Goal: Transaction & Acquisition: Purchase product/service

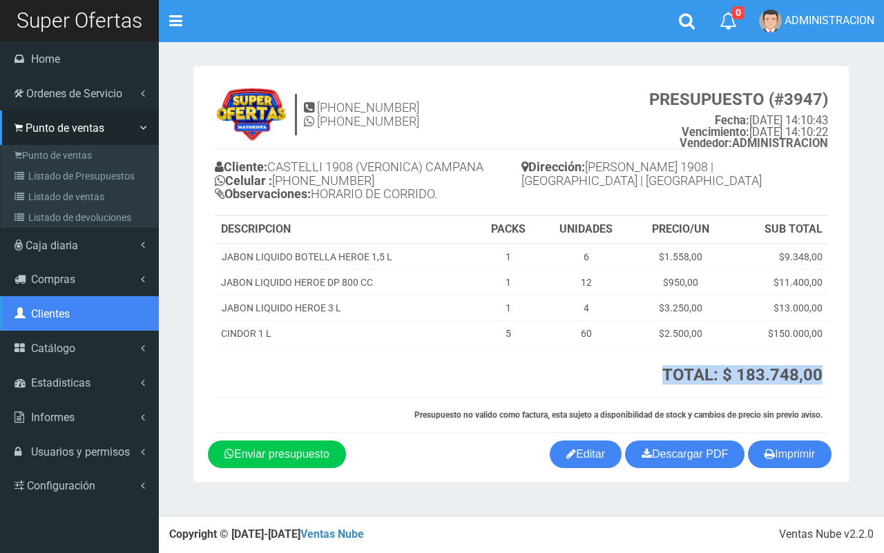
click at [61, 314] on span "Clientes" at bounding box center [50, 313] width 39 height 13
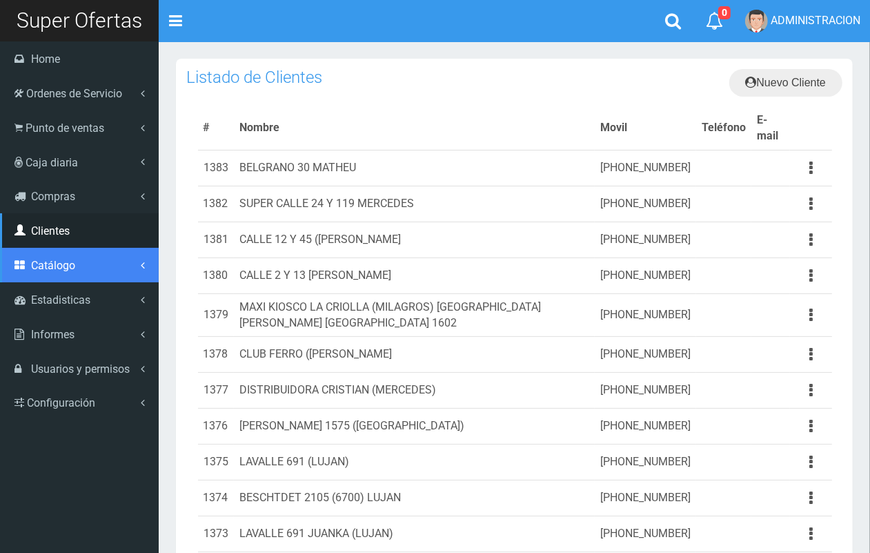
click at [52, 276] on link "Catálogo" at bounding box center [79, 265] width 159 height 35
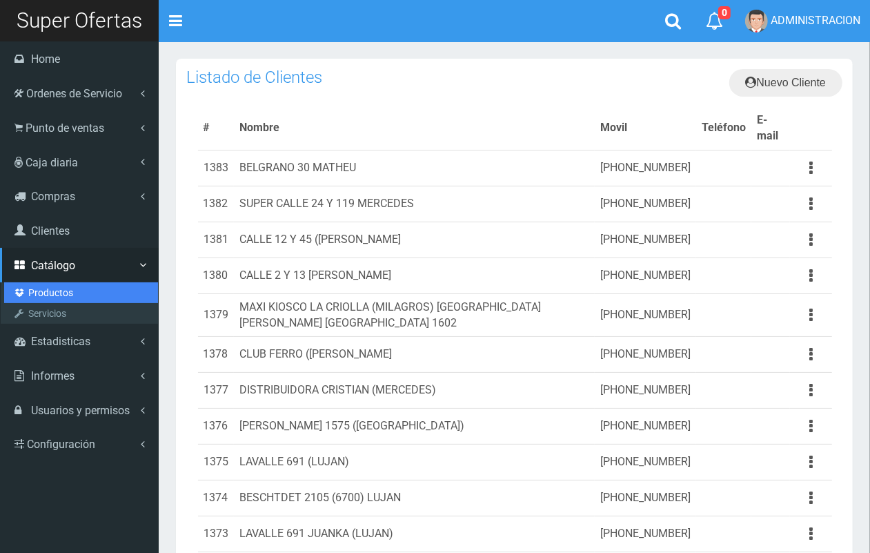
click at [55, 295] on link "Productos" at bounding box center [81, 292] width 154 height 21
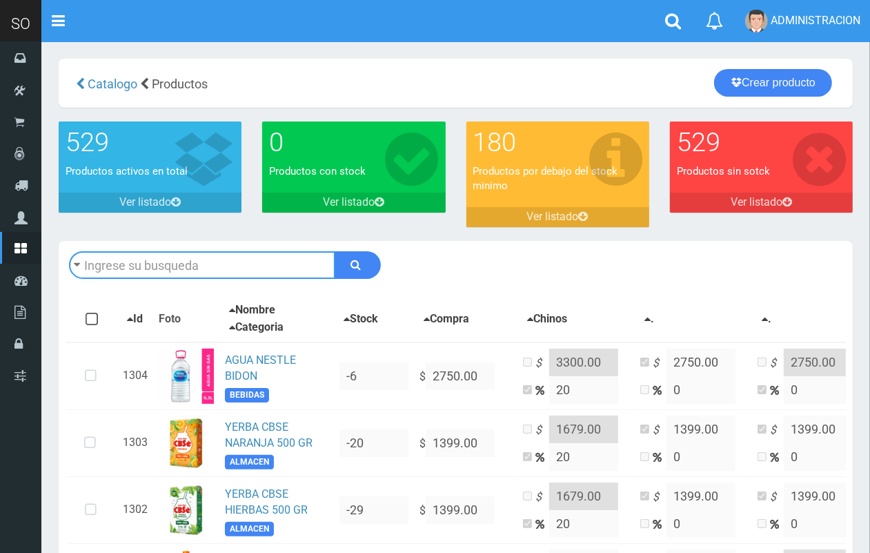
click at [187, 259] on input "text" at bounding box center [202, 265] width 266 height 28
type input "lord"
click at [335, 251] on button "submit" at bounding box center [358, 265] width 46 height 28
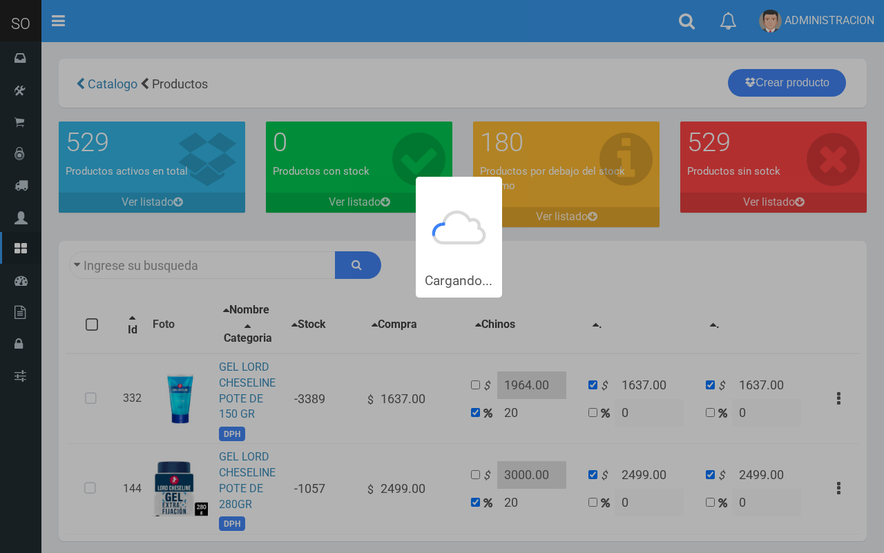
type input "lord"
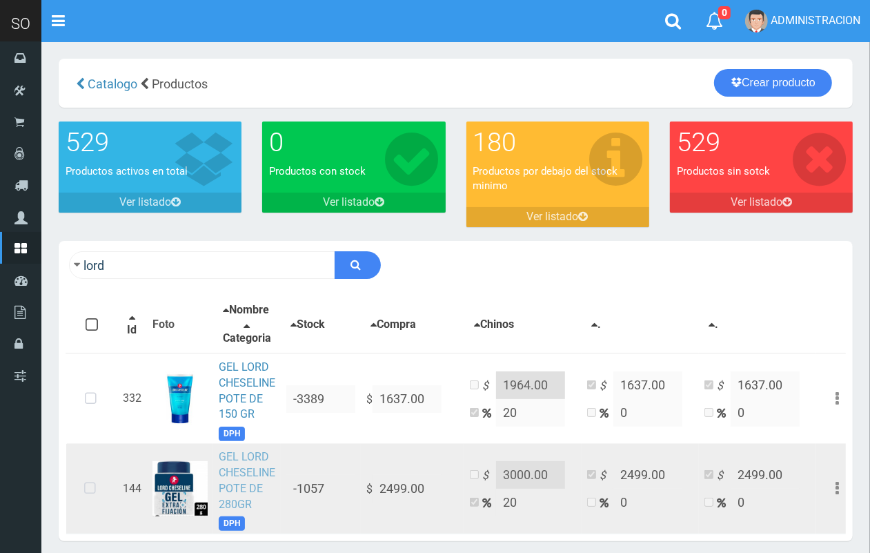
click at [240, 471] on link "GEL LORD CHESELINE POTE DE 280GR" at bounding box center [247, 480] width 57 height 61
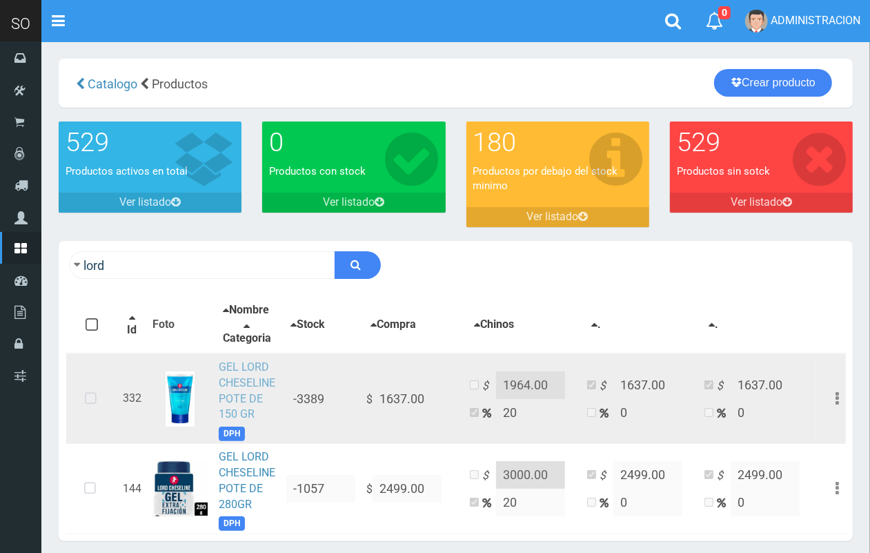
click at [239, 382] on link "GEL LORD CHESELINE POTE DE 150 GR" at bounding box center [247, 390] width 57 height 61
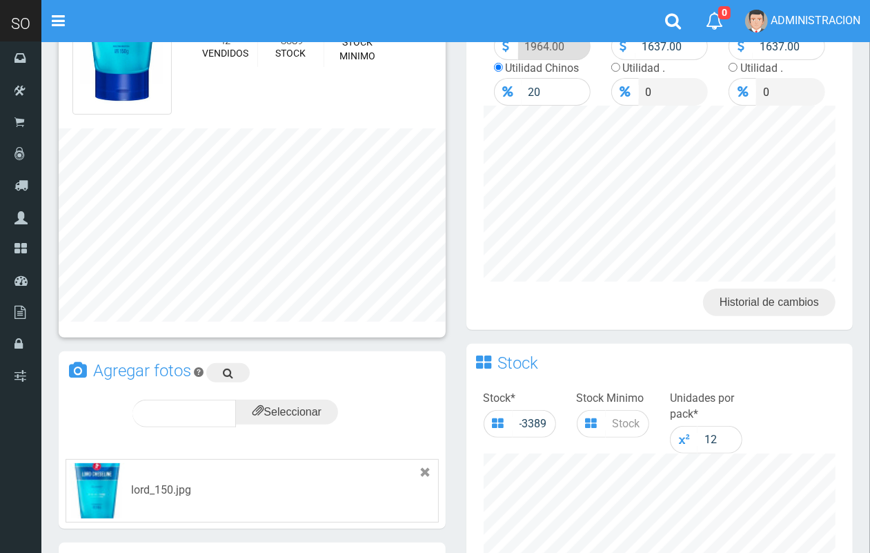
scroll to position [139, 0]
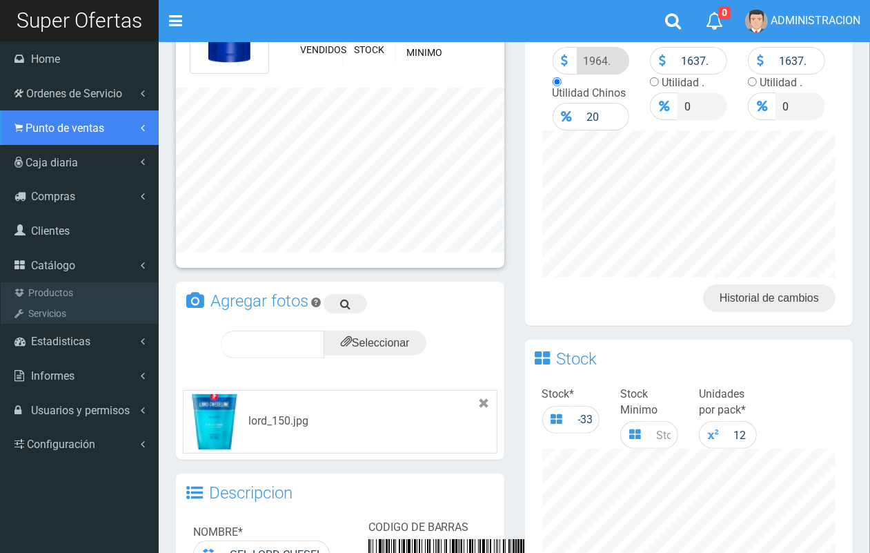
click at [55, 137] on link "Punto de ventas" at bounding box center [79, 127] width 159 height 35
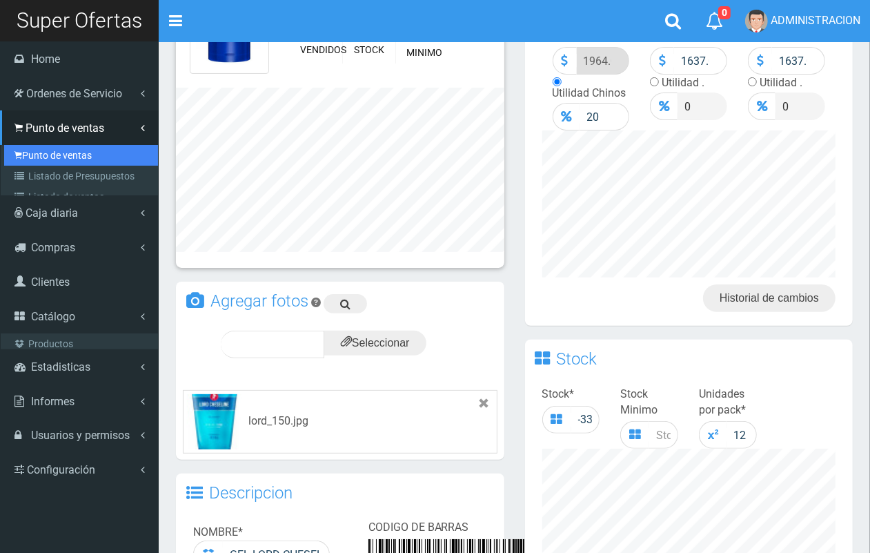
click at [59, 156] on link "Punto de ventas" at bounding box center [81, 155] width 154 height 21
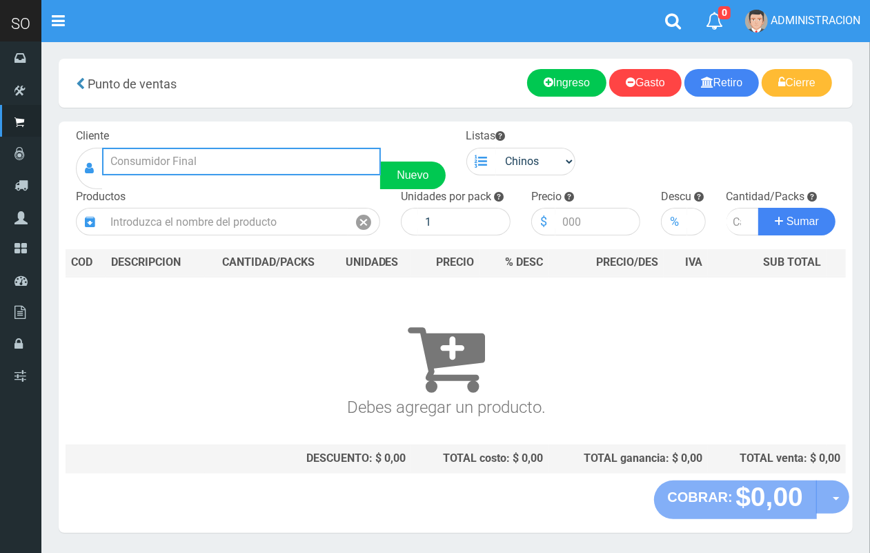
drag, startPoint x: 233, startPoint y: 148, endPoint x: 226, endPoint y: 154, distance: 8.3
click at [229, 153] on input "text" at bounding box center [241, 162] width 279 height 28
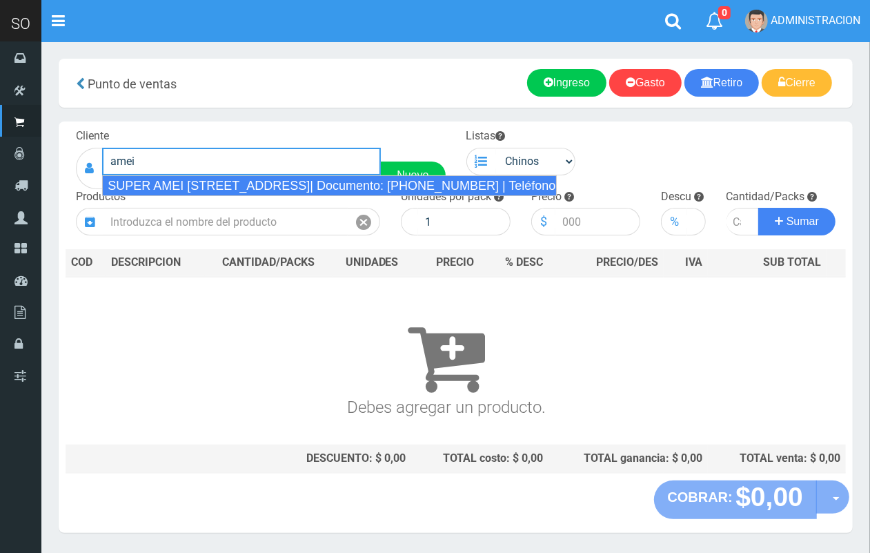
drag, startPoint x: 237, startPoint y: 182, endPoint x: 482, endPoint y: 171, distance: 245.3
click at [238, 182] on div "SUPER AMEI [STREET_ADDRESS]| Documento: [PHONE_NUMBER] | Teléfono:" at bounding box center [329, 185] width 455 height 21
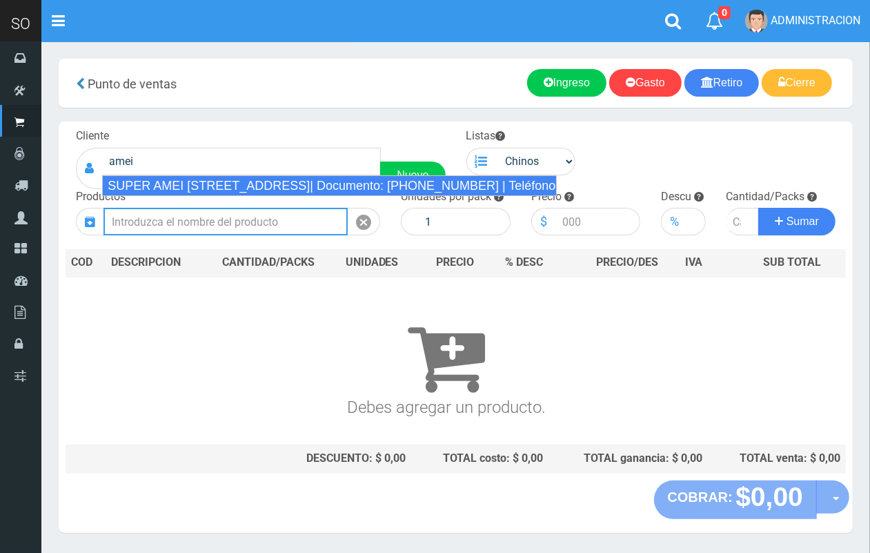
type input "SUPER AMEI [STREET_ADDRESS]| Documento: [PHONE_NUMBER] | Teléfono:"
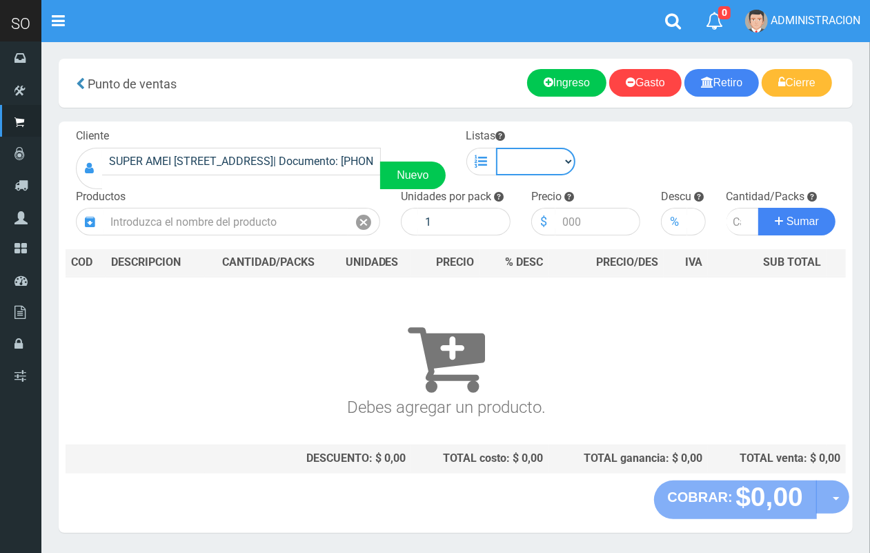
drag, startPoint x: 523, startPoint y: 166, endPoint x: 527, endPoint y: 173, distance: 8.3
click at [523, 166] on select "Chinos . ." at bounding box center [536, 162] width 80 height 28
select select "1"
click at [496, 148] on select "Chinos . ." at bounding box center [536, 162] width 80 height 28
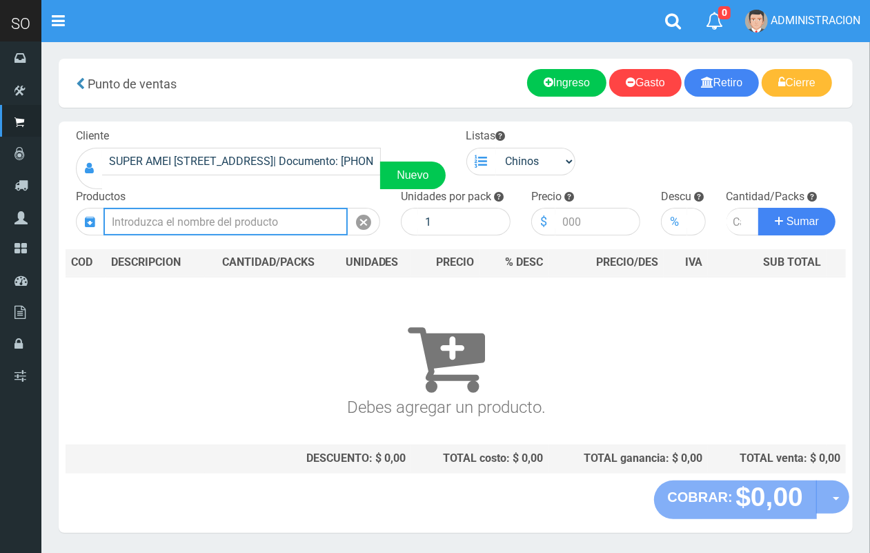
click at [219, 231] on input "text" at bounding box center [226, 222] width 244 height 28
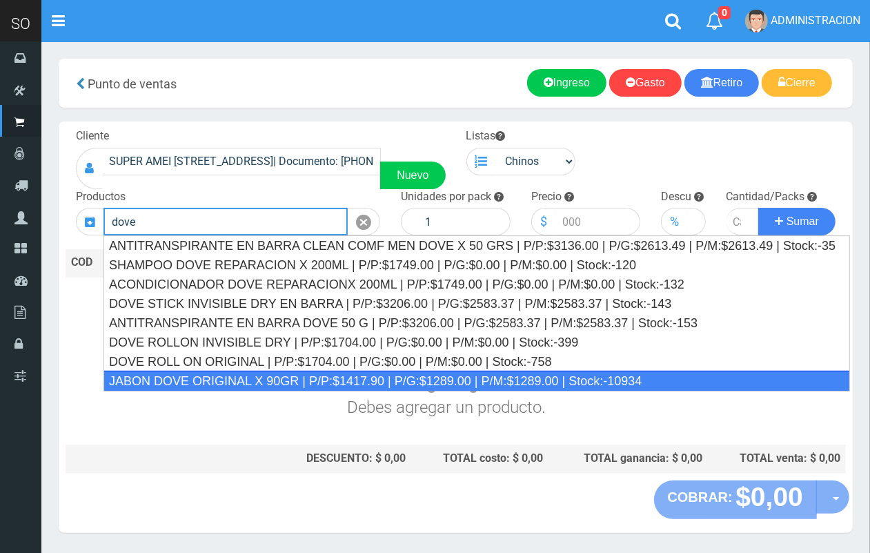
click at [327, 380] on div "JABON DOVE ORIGINAL X 90GR | P/P:$1417.90 | P/G:$1289.00 | P/M:$1289.00 | Stock…" at bounding box center [477, 381] width 747 height 21
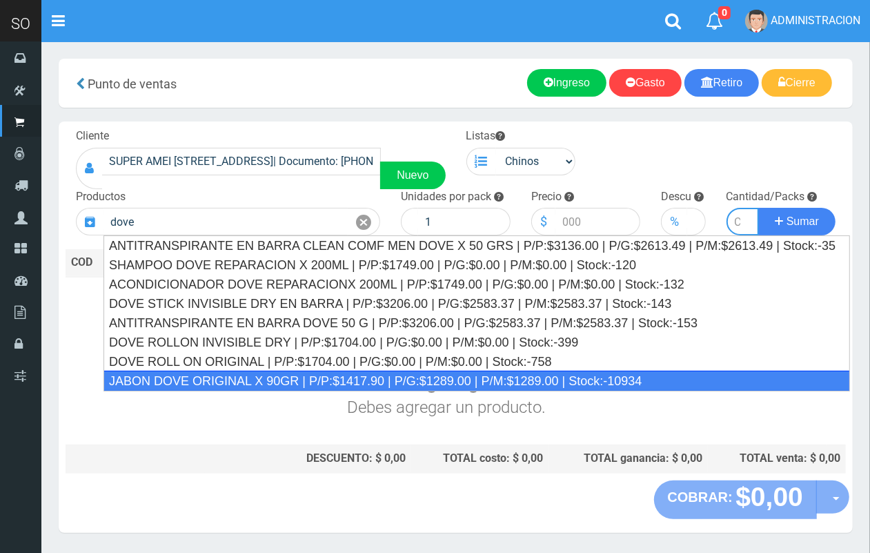
type input "JABON DOVE ORIGINAL X 90GR | P/P:$1417.90 | P/G:$1289.00 | P/M:$1289.00 | Stock…"
type input "60"
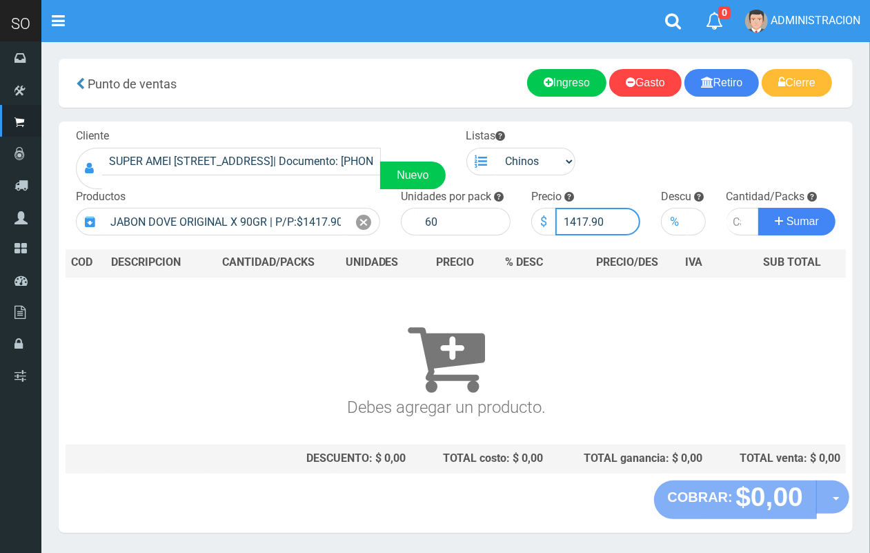
drag, startPoint x: 587, startPoint y: 223, endPoint x: 571, endPoint y: 220, distance: 16.2
click at [570, 221] on input "1417.90" at bounding box center [599, 222] width 86 height 28
drag, startPoint x: 607, startPoint y: 213, endPoint x: 594, endPoint y: 211, distance: 14.0
click at [594, 211] on input "1205.90" at bounding box center [599, 222] width 86 height 28
type input "1205.00"
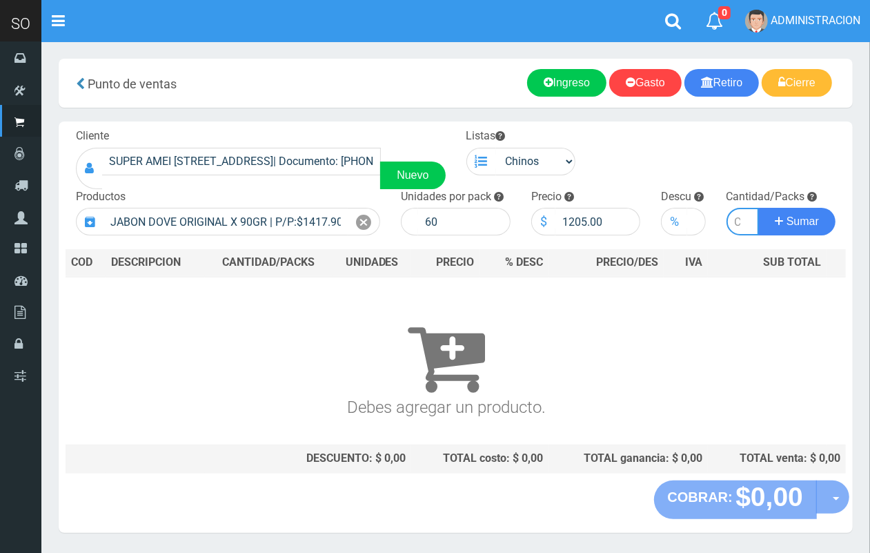
click at [730, 216] on input "number" at bounding box center [743, 222] width 33 height 28
type input "5"
click at [759, 208] on button "Sumar" at bounding box center [797, 222] width 77 height 28
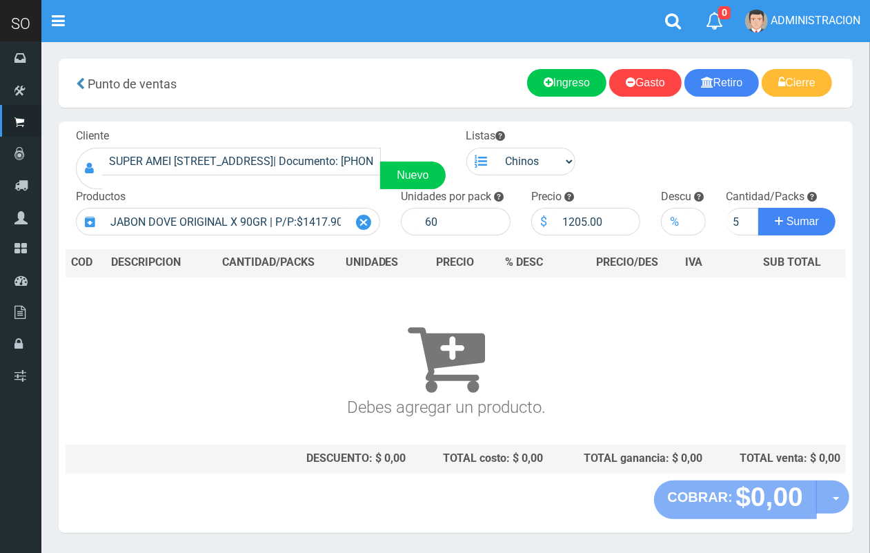
click at [369, 220] on icon at bounding box center [363, 223] width 15 height 20
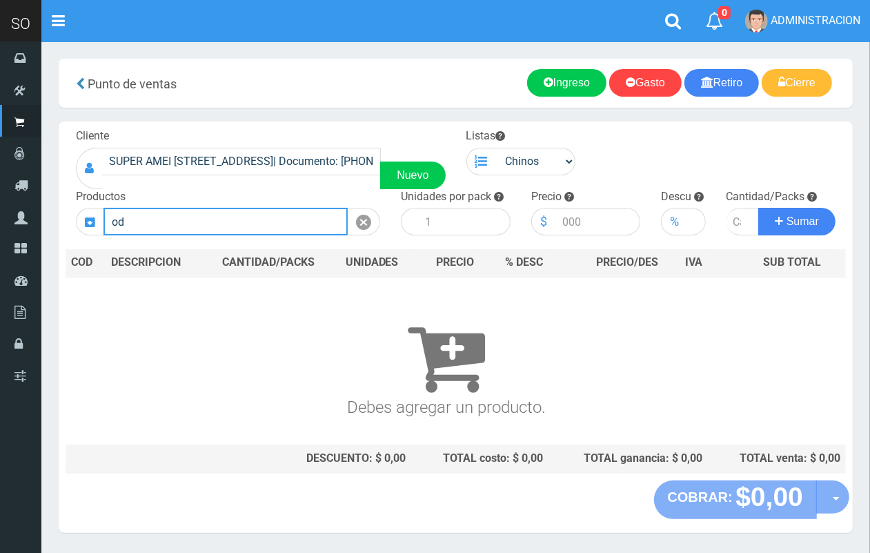
type input "o"
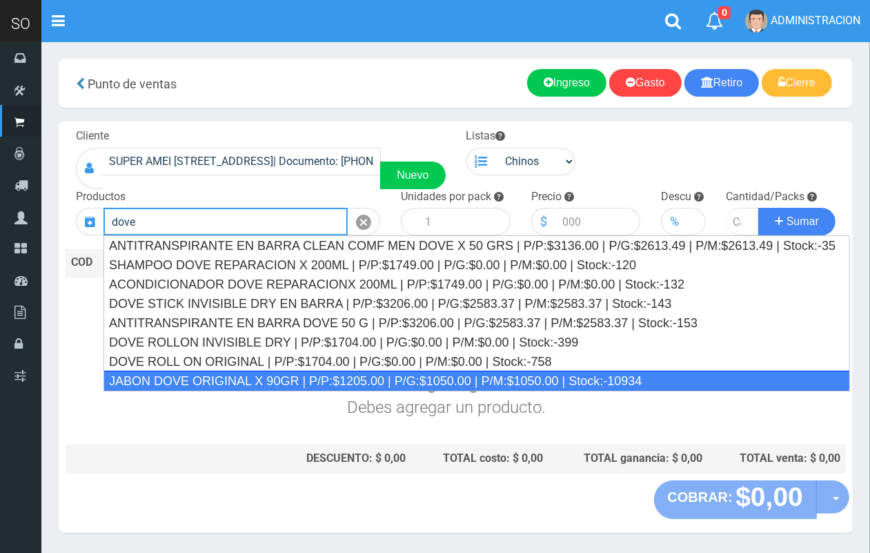
click at [301, 378] on div "JABON DOVE ORIGINAL X 90GR | P/P:$1205.00 | P/G:$1050.00 | P/M:$1050.00 | Stock…" at bounding box center [477, 381] width 747 height 21
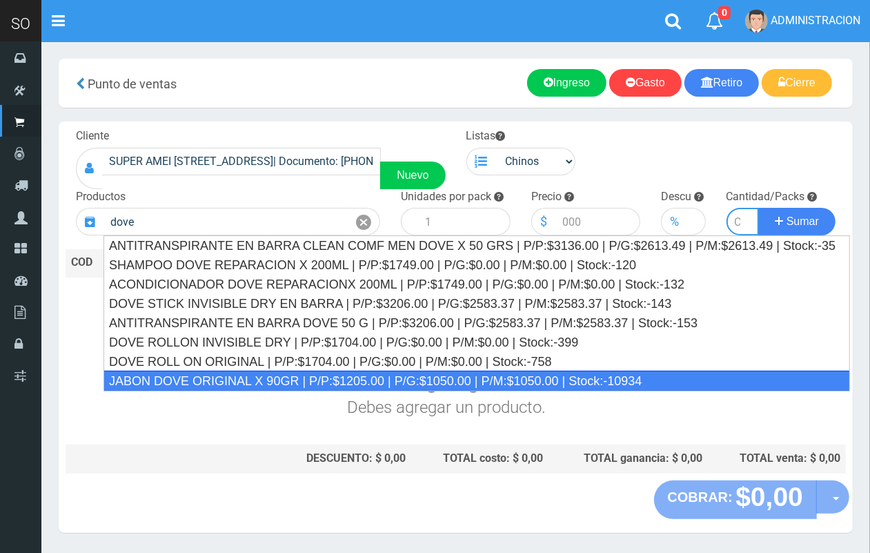
type input "JABON DOVE ORIGINAL X 90GR | P/P:$1205.00 | P/G:$1050.00 | P/M:$1050.00 | Stock…"
type input "60"
type input "1205.00"
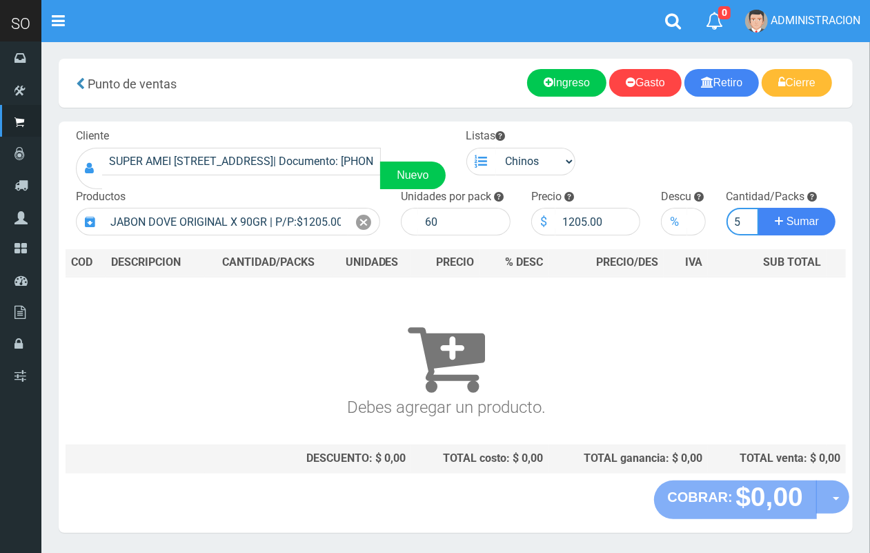
scroll to position [0, 1]
type input "5"
click at [759, 208] on button "Sumar" at bounding box center [797, 222] width 77 height 28
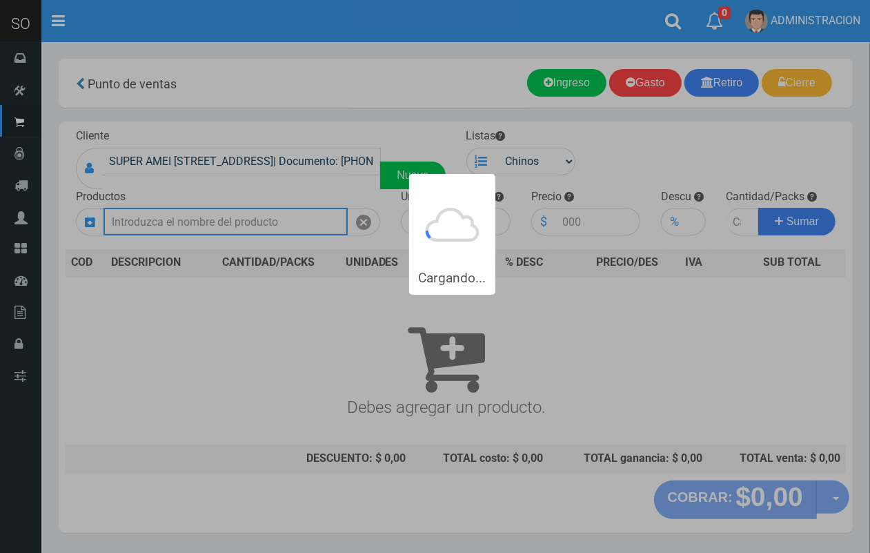
scroll to position [0, 0]
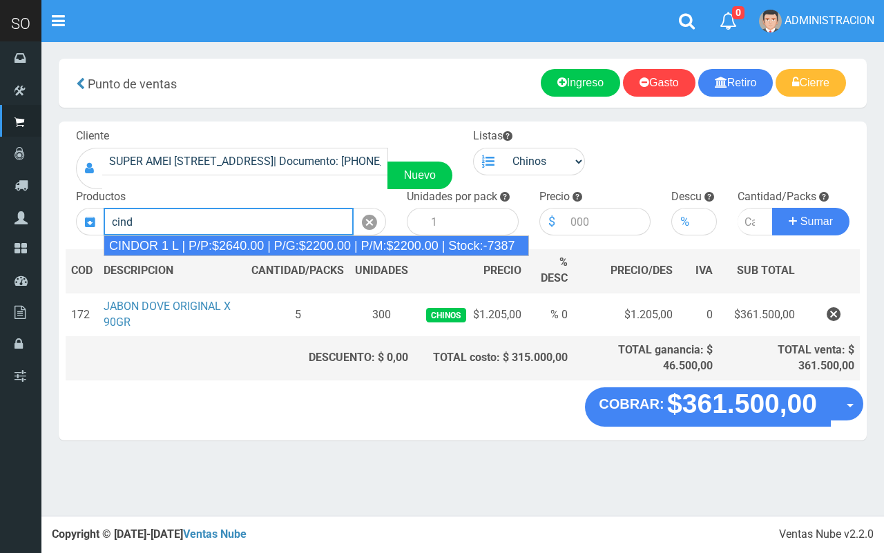
click at [186, 237] on div "CINDOR 1 L | P/P:$2640.00 | P/G:$2200.00 | P/M:$2200.00 | Stock:-7387" at bounding box center [316, 245] width 425 height 21
type input "CINDOR 1 L | P/P:$2640.00 | P/G:$2200.00 | P/M:$2200.00 | Stock:-7387"
type input "12"
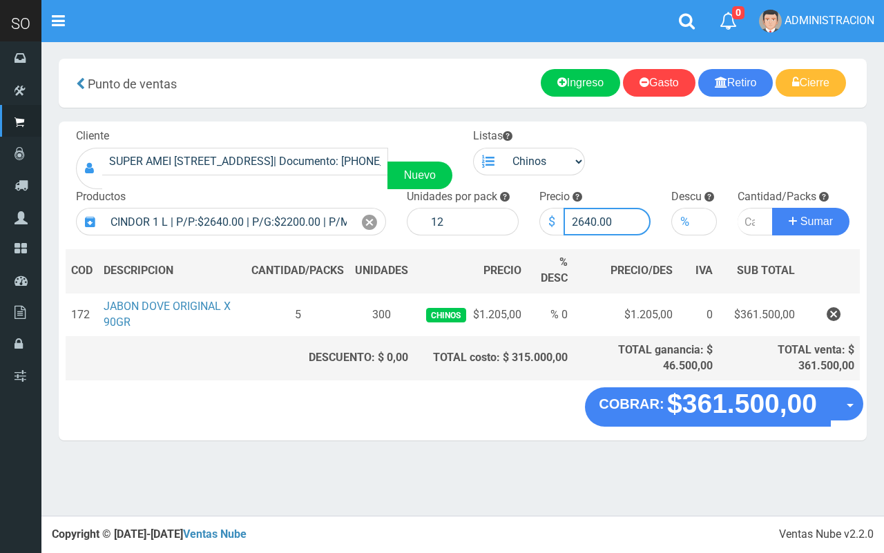
drag, startPoint x: 596, startPoint y: 215, endPoint x: 575, endPoint y: 213, distance: 20.9
click at [575, 213] on input "2640.00" at bounding box center [607, 222] width 88 height 28
type input "2700.00"
click at [742, 224] on input "number" at bounding box center [754, 222] width 35 height 28
type input "1"
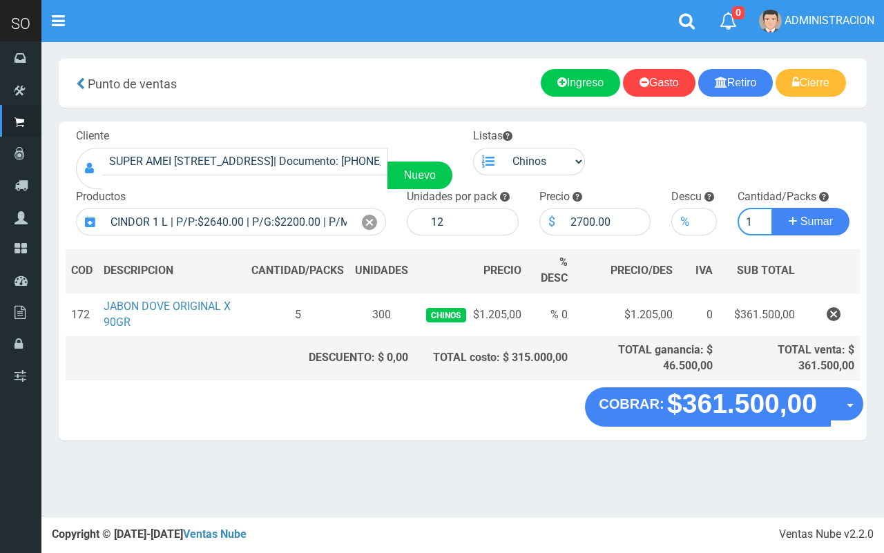
click at [772, 208] on button "Sumar" at bounding box center [810, 222] width 77 height 28
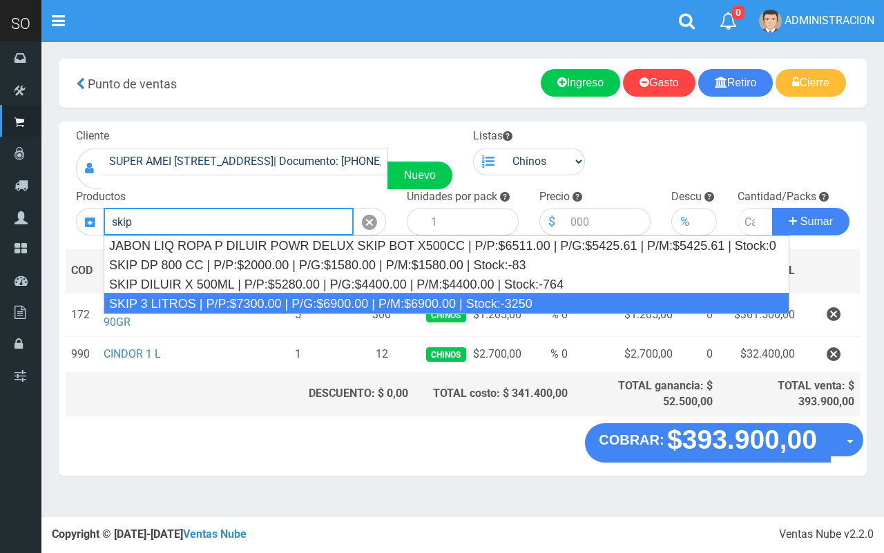
click at [225, 300] on div "SKIP 3 LITROS | P/P:$7300.00 | P/G:$6900.00 | P/M:$6900.00 | Stock:-3250" at bounding box center [446, 303] width 685 height 21
type input "SKIP 3 LITROS | P/P:$7300.00 | P/G:$6900.00 | P/M:$6900.00 | Stock:-3250"
type input "4"
type input "7300.00"
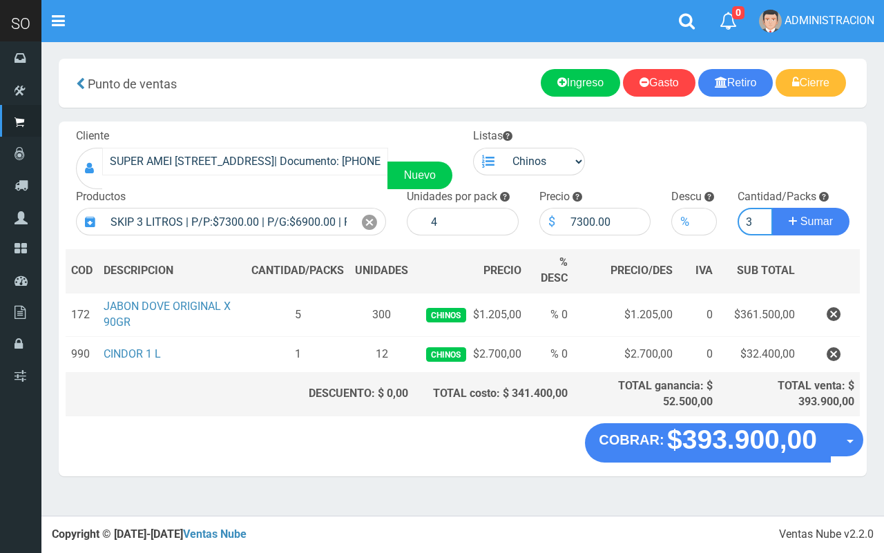
type input "3"
click at [772, 208] on button "Sumar" at bounding box center [810, 222] width 77 height 28
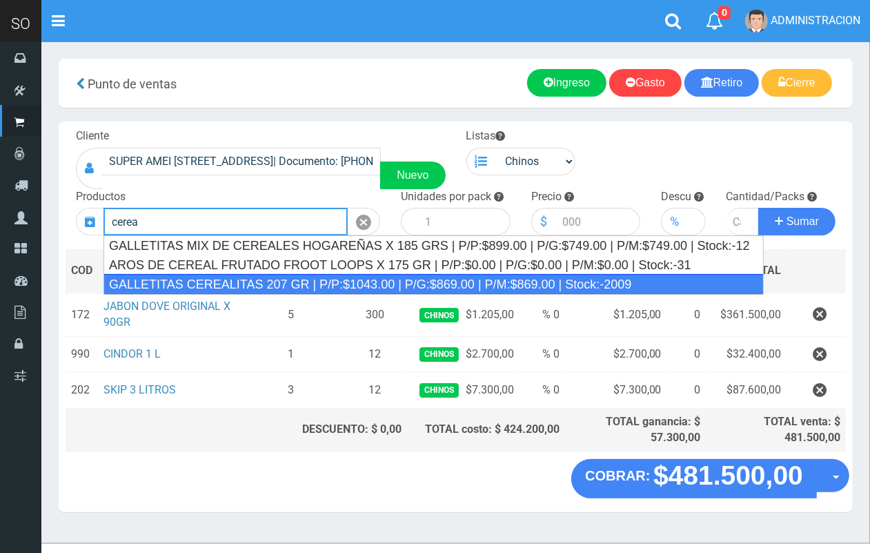
click at [302, 278] on div "GALLETITAS CEREALITAS 207 GR | P/P:$1043.00 | P/G:$869.00 | P/M:$869.00 | Stock…" at bounding box center [434, 284] width 661 height 21
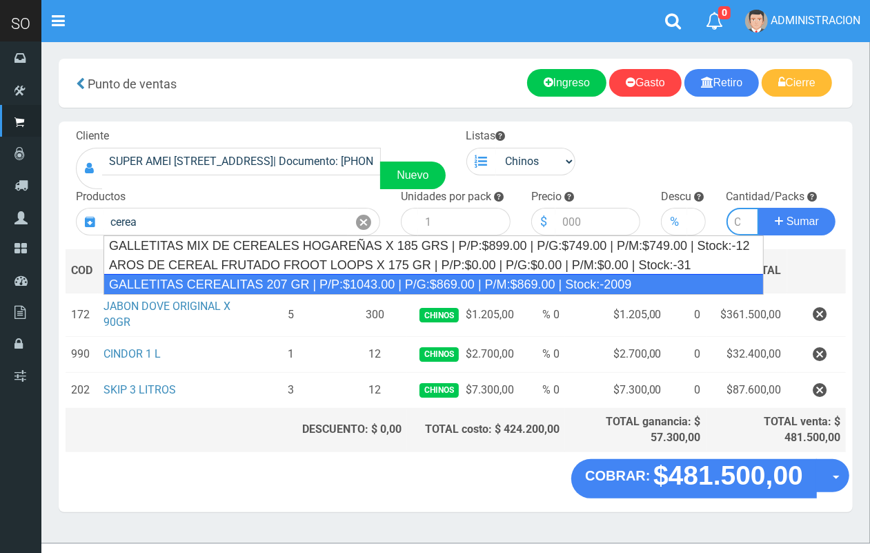
type input "GALLETITAS CEREALITAS 207 GR | P/P:$1043.00 | P/G:$869.00 | P/M:$869.00 | Stock…"
type input "45"
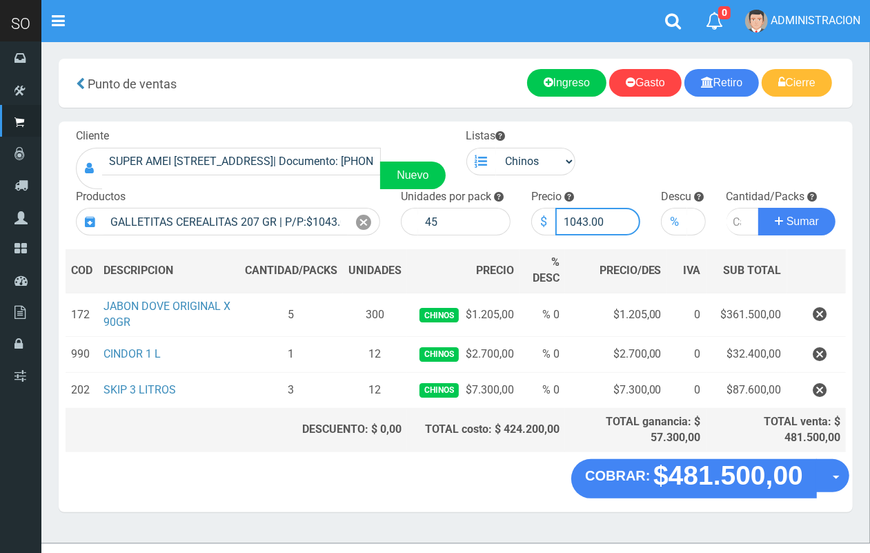
drag, startPoint x: 587, startPoint y: 221, endPoint x: 558, endPoint y: 211, distance: 31.4
click at [558, 211] on input "1043.00" at bounding box center [599, 222] width 86 height 28
type input "999.00"
click at [734, 216] on input "number" at bounding box center [743, 222] width 33 height 28
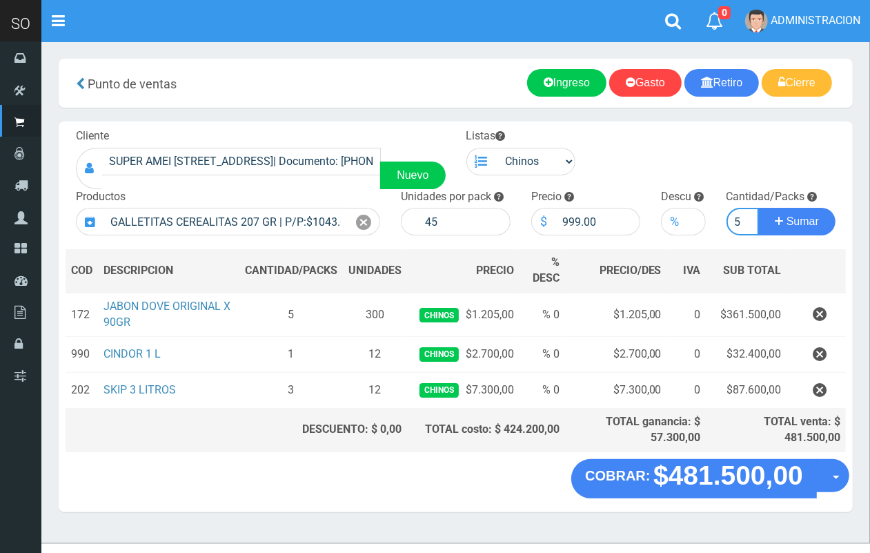
type input "5"
click at [759, 208] on button "Sumar" at bounding box center [797, 222] width 77 height 28
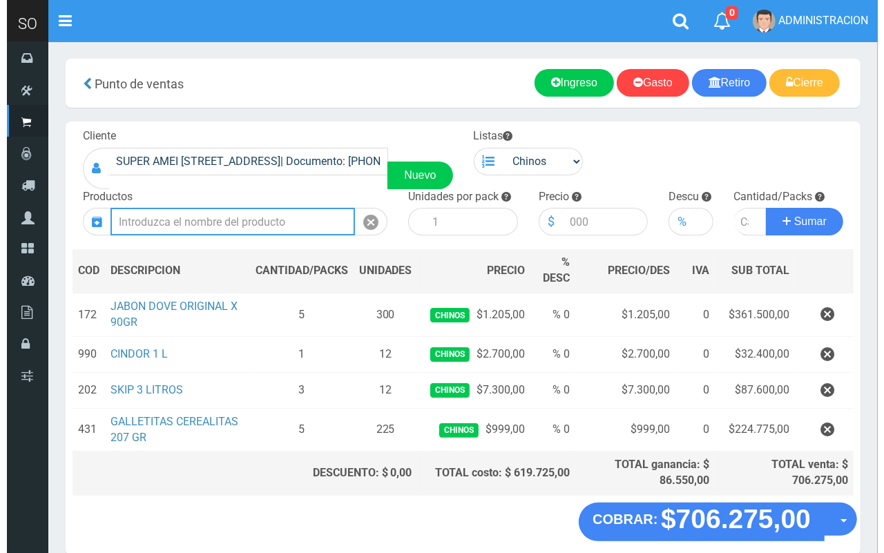
scroll to position [64, 0]
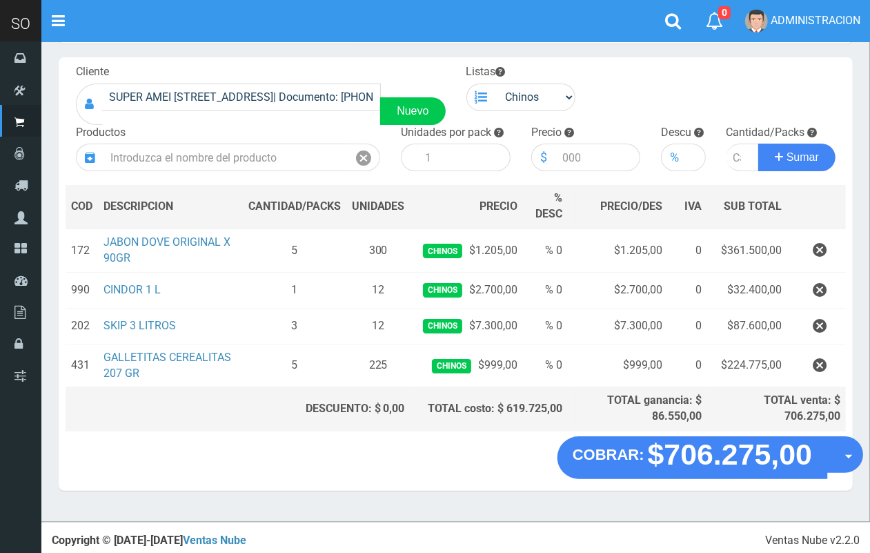
click at [836, 463] on button "Opciones" at bounding box center [845, 454] width 37 height 37
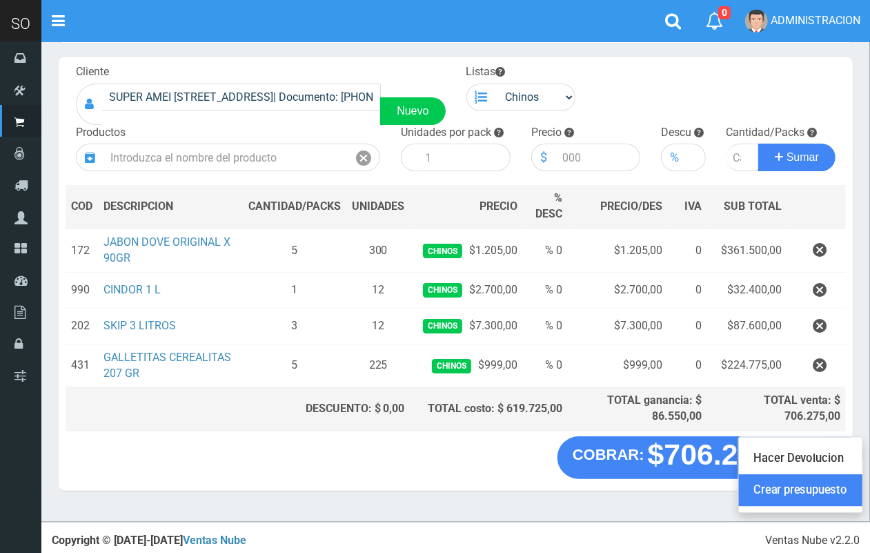
click at [828, 487] on link "Crear presupuesto" at bounding box center [801, 491] width 124 height 32
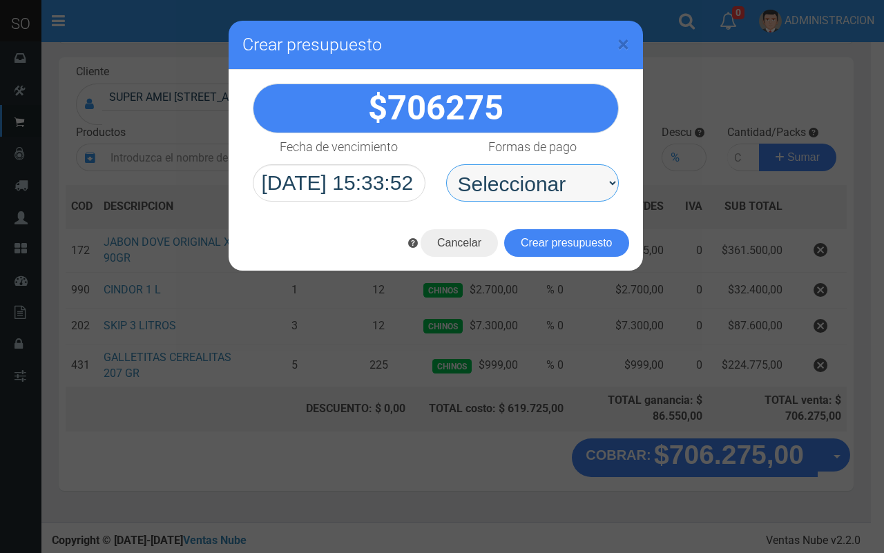
click at [543, 185] on select "Seleccionar Efectivo Tarjeta de Crédito Depósito Débito" at bounding box center [532, 182] width 173 height 37
select select "Efectivo"
click at [446, 164] on select "Seleccionar Efectivo Tarjeta de Crédito Depósito Débito" at bounding box center [532, 182] width 173 height 37
click at [538, 167] on select "Seleccionar Efectivo Tarjeta de Crédito Depósito Débito" at bounding box center [532, 182] width 173 height 37
click at [446, 164] on select "Seleccionar Efectivo Tarjeta de Crédito Depósito Débito" at bounding box center [532, 182] width 173 height 37
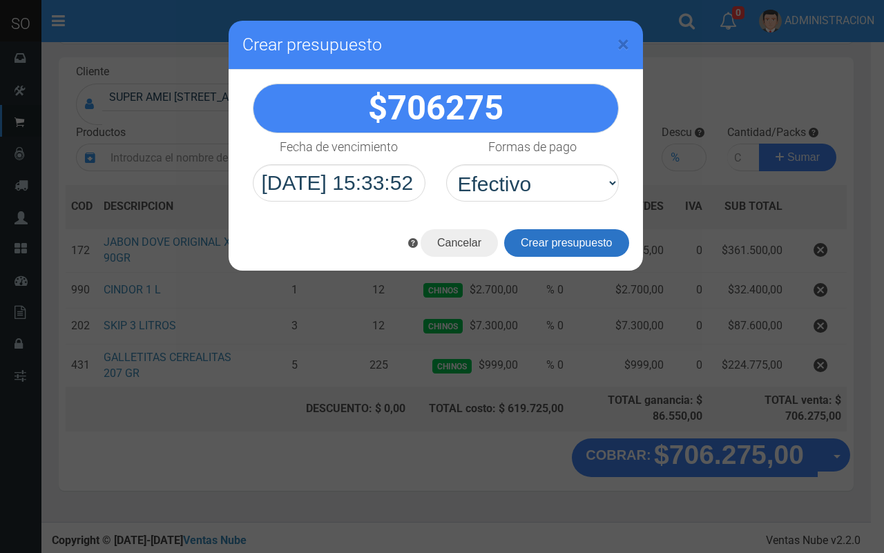
click at [561, 235] on button "Crear presupuesto" at bounding box center [566, 243] width 125 height 28
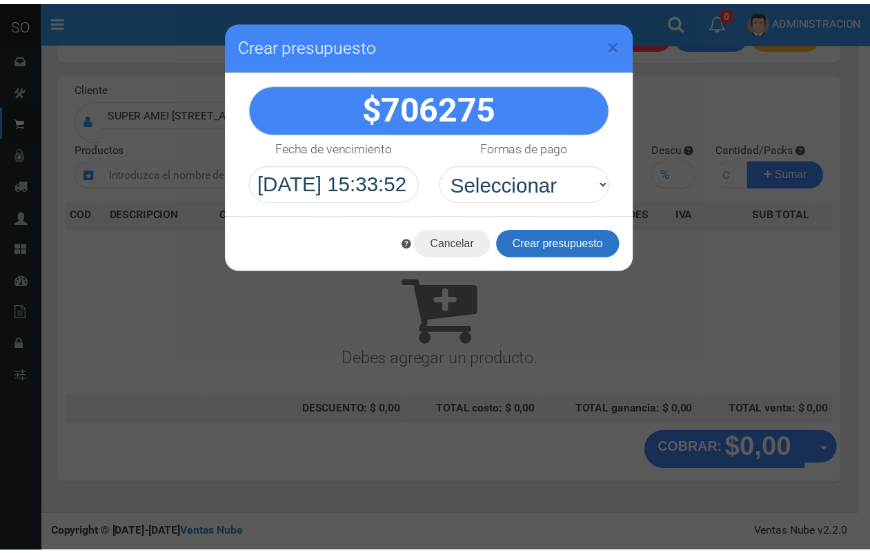
scroll to position [41, 0]
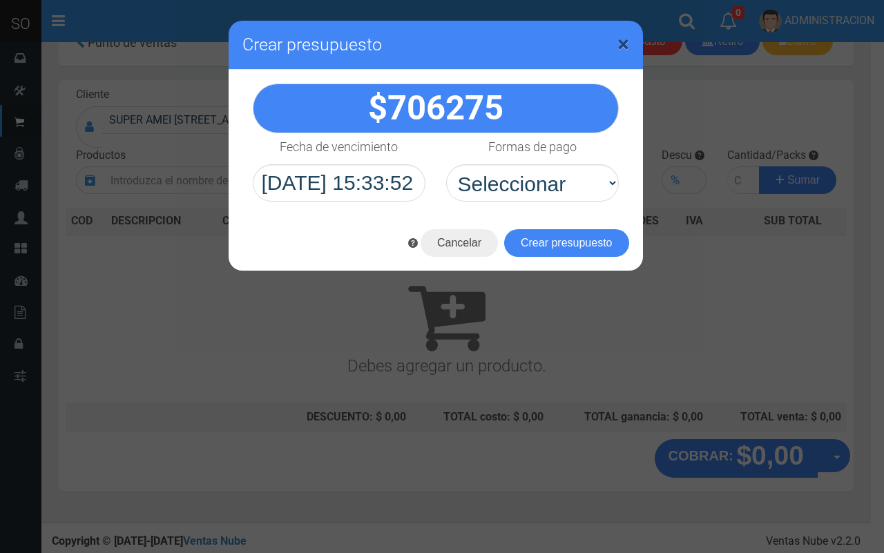
click at [623, 42] on span "×" at bounding box center [623, 44] width 12 height 26
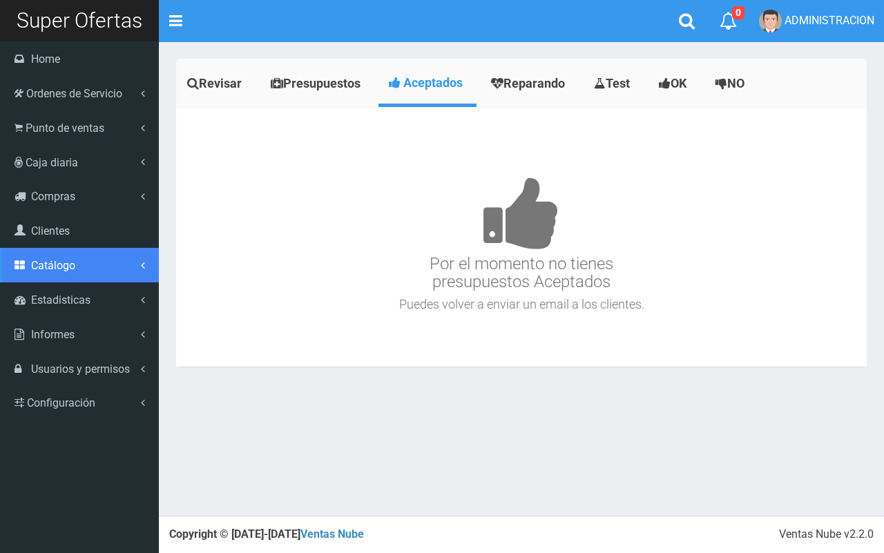
click at [79, 266] on link "Catálogo" at bounding box center [79, 265] width 159 height 35
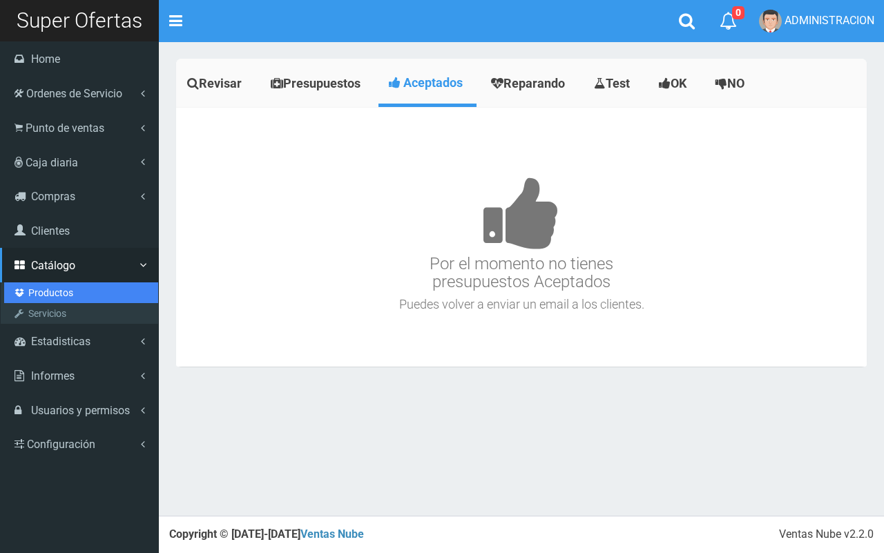
click at [47, 292] on link "Productos" at bounding box center [81, 292] width 154 height 21
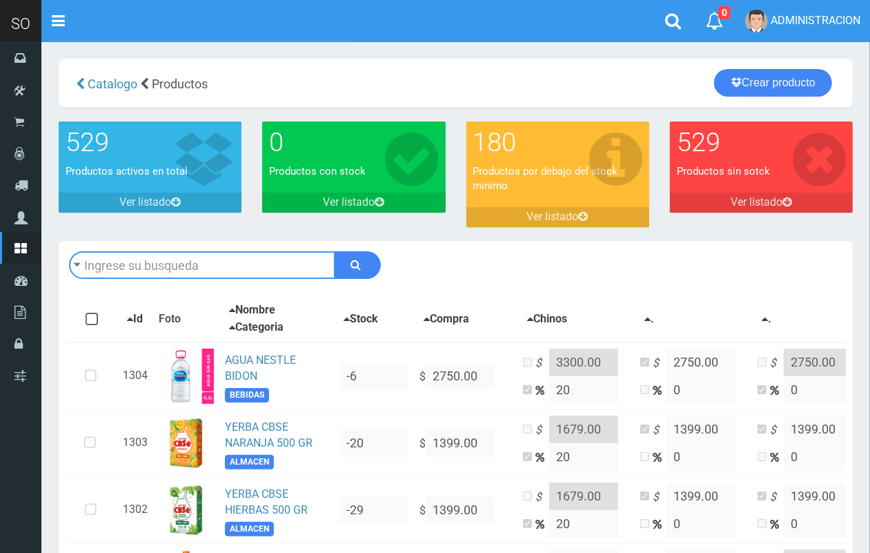
click at [164, 268] on input "text" at bounding box center [202, 265] width 266 height 28
type input "jabon do"
click at [335, 251] on button "submit" at bounding box center [358, 265] width 46 height 28
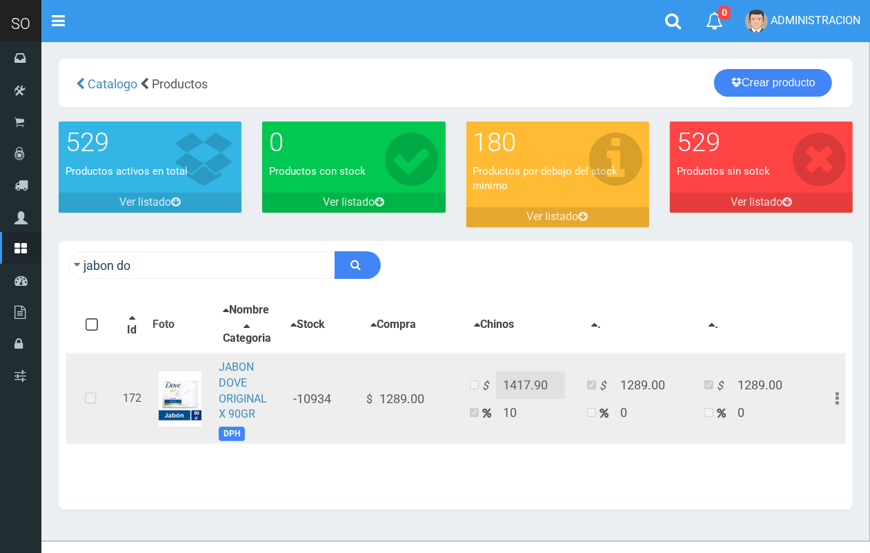
drag, startPoint x: 85, startPoint y: 407, endPoint x: 202, endPoint y: 402, distance: 117.5
click at [85, 405] on icon at bounding box center [90, 399] width 37 height 46
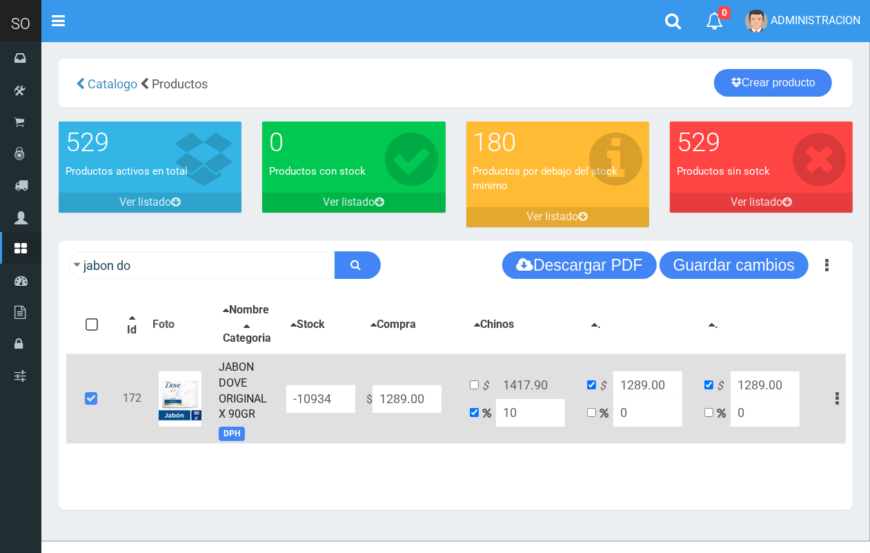
click at [366, 395] on td "$ 1289.00" at bounding box center [413, 398] width 104 height 90
type input "1"
type input "1.1"
type input "1"
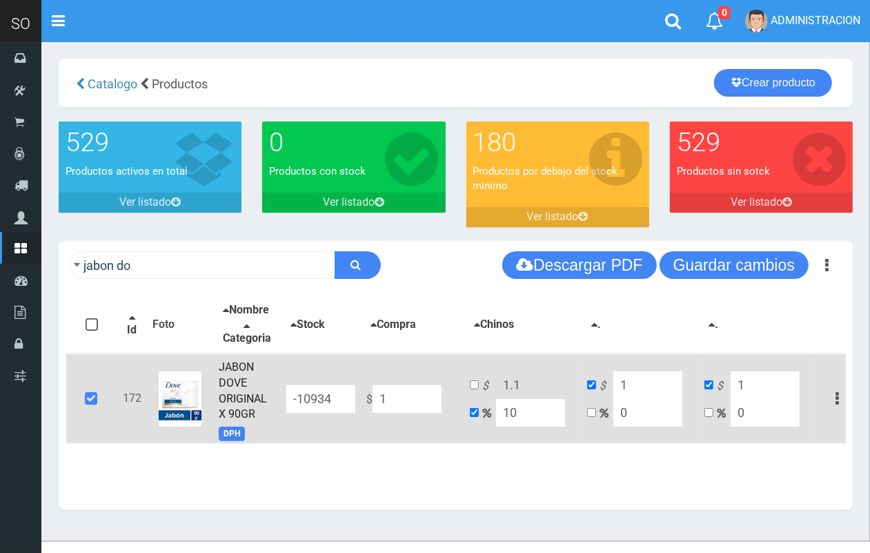
type input "10"
type input "11"
type input "10"
type input "105"
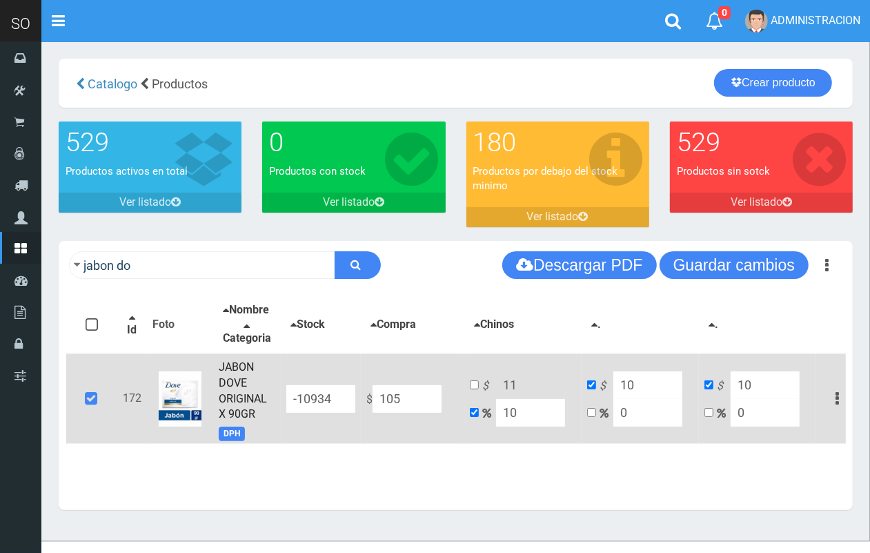
type input "115.5"
type input "105"
type input "1050"
type input "1155"
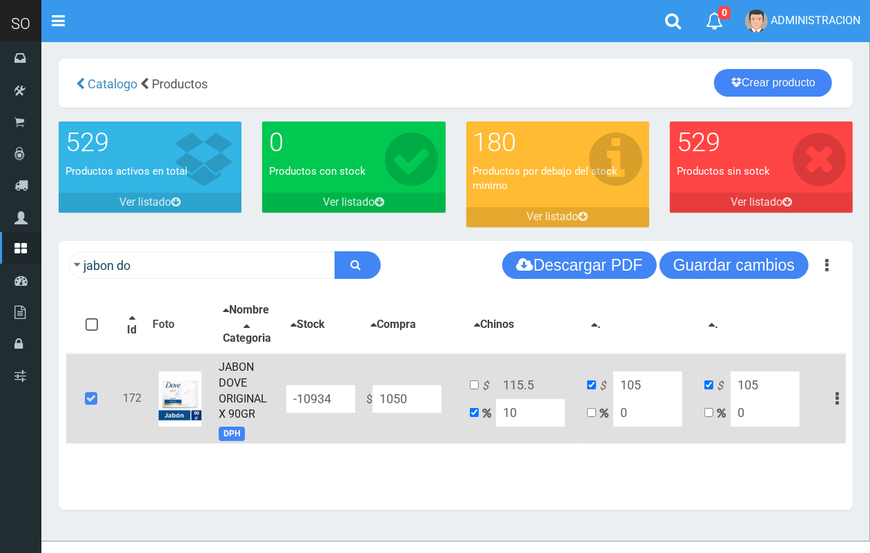
type input "1050"
type input "1050.00"
click at [508, 420] on input "10" at bounding box center [530, 413] width 69 height 28
type input "12"
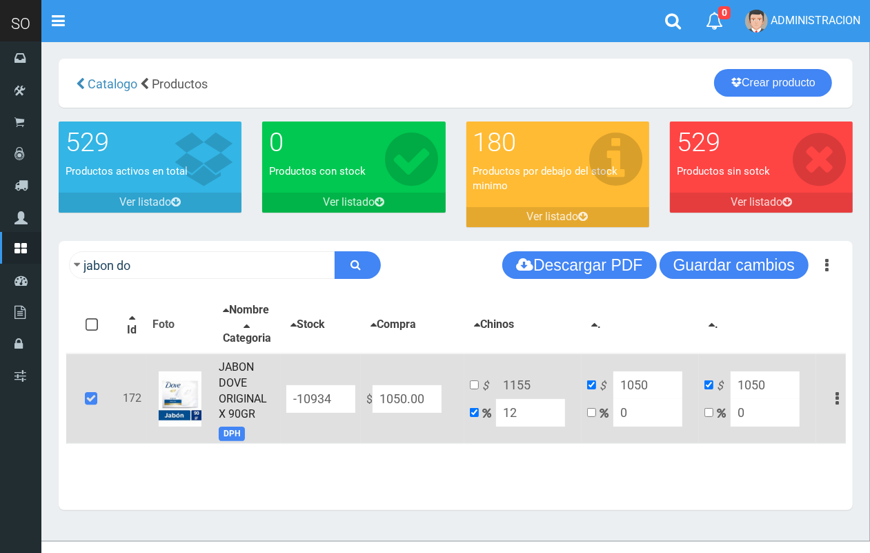
type input "1176"
type input "120"
type input "2310"
type input "120"
click at [475, 389] on input "checkbox" at bounding box center [474, 384] width 9 height 9
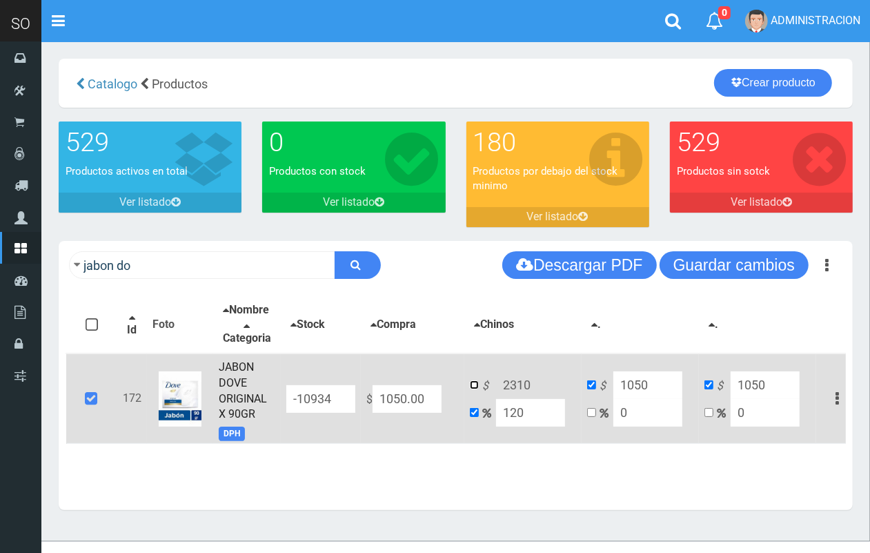
checkbox input "true"
checkbox input "false"
drag, startPoint x: 536, startPoint y: 393, endPoint x: 497, endPoint y: 387, distance: 39.2
click at [497, 387] on input "2310" at bounding box center [530, 385] width 69 height 28
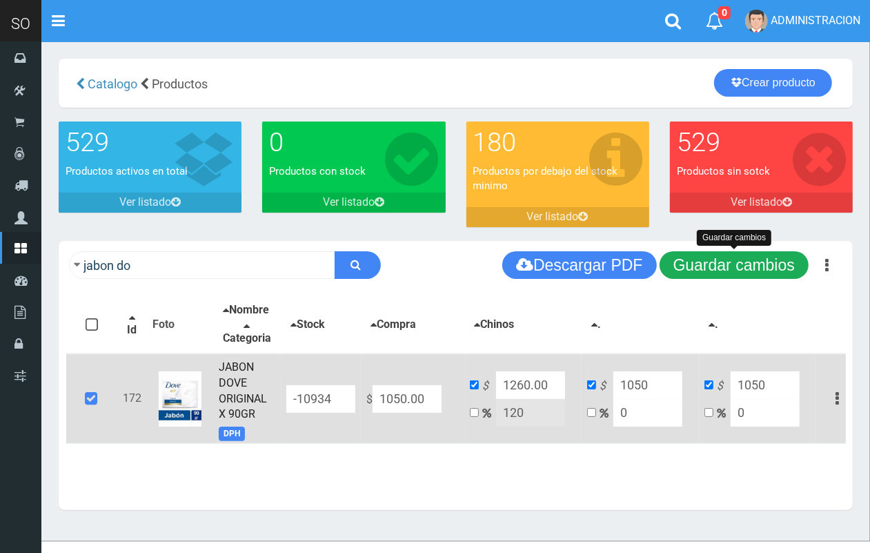
click at [728, 254] on button "Guardar cambios" at bounding box center [734, 265] width 149 height 28
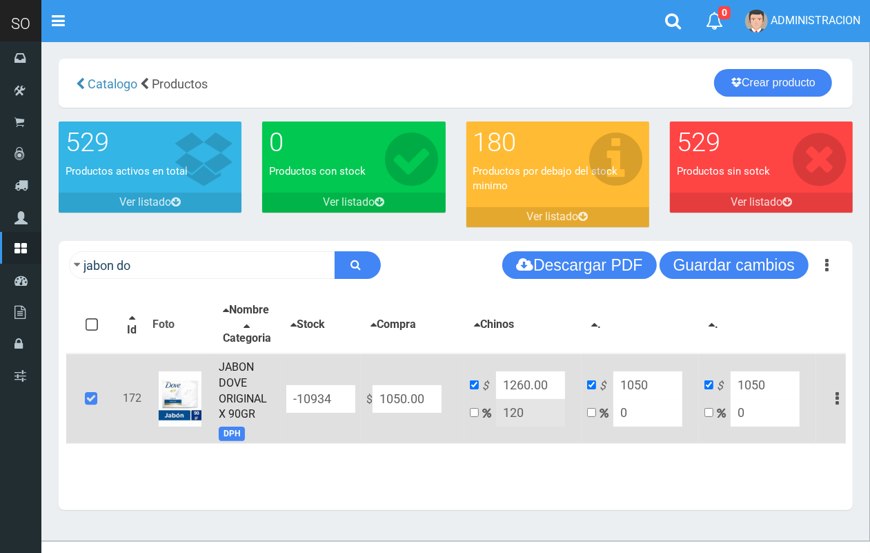
drag, startPoint x: 528, startPoint y: 391, endPoint x: 518, endPoint y: 389, distance: 10.7
click at [518, 389] on input "1260.00" at bounding box center [530, 385] width 69 height 28
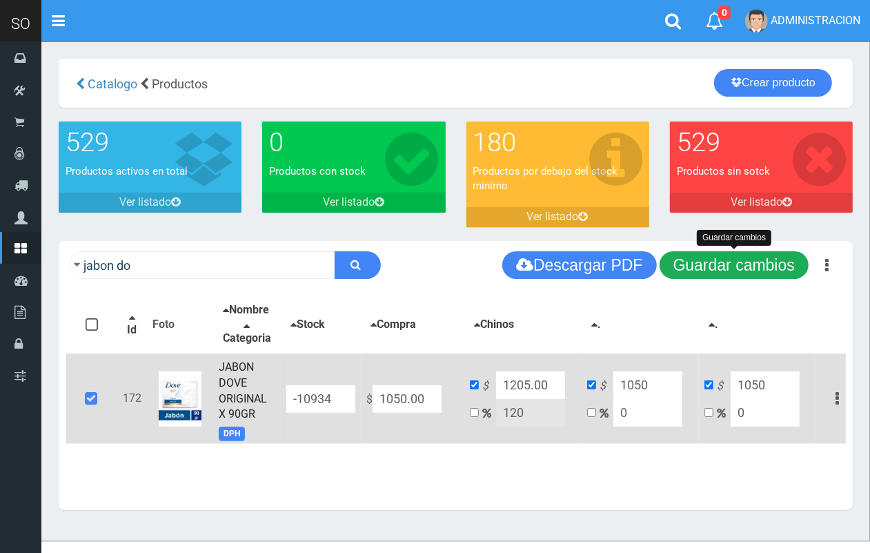
type input "1205.00"
click at [748, 273] on button "Guardar cambios" at bounding box center [734, 265] width 149 height 28
click at [767, 269] on button "Guardar cambios" at bounding box center [734, 265] width 149 height 28
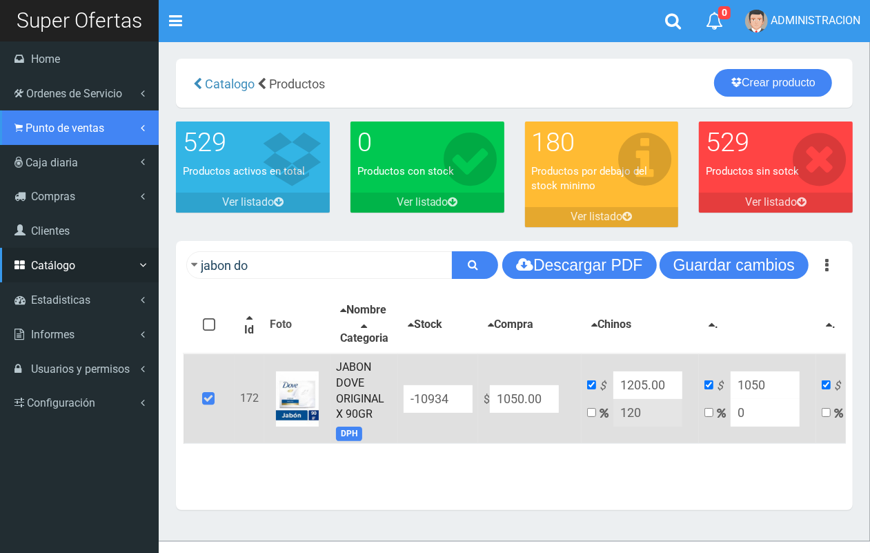
drag, startPoint x: 61, startPoint y: 124, endPoint x: 69, endPoint y: 150, distance: 27.5
click at [62, 123] on span "Punto de ventas" at bounding box center [65, 127] width 79 height 13
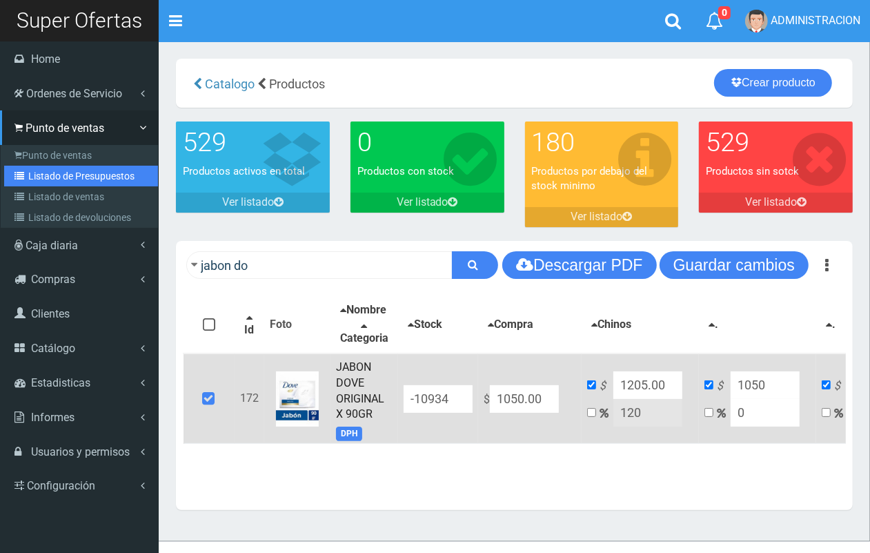
click at [75, 173] on link "Listado de Presupuestos" at bounding box center [81, 176] width 154 height 21
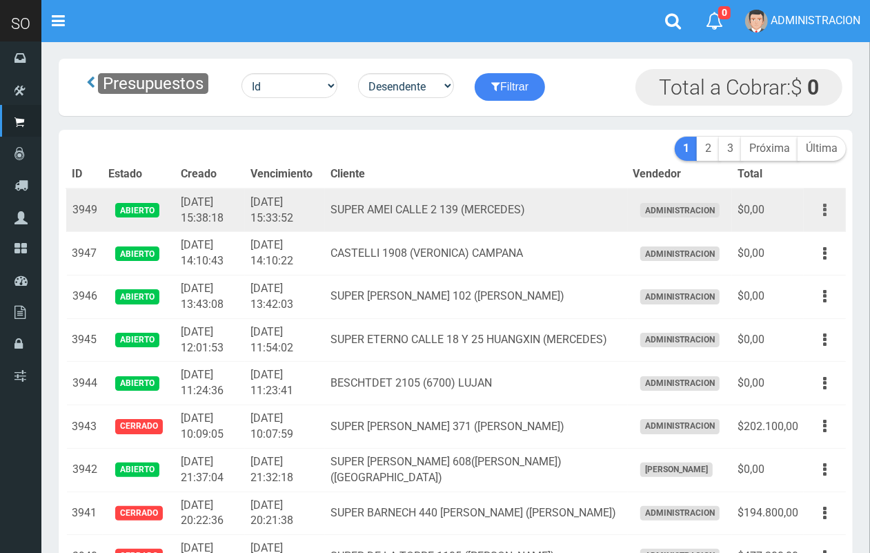
click at [826, 208] on icon "button" at bounding box center [825, 210] width 3 height 24
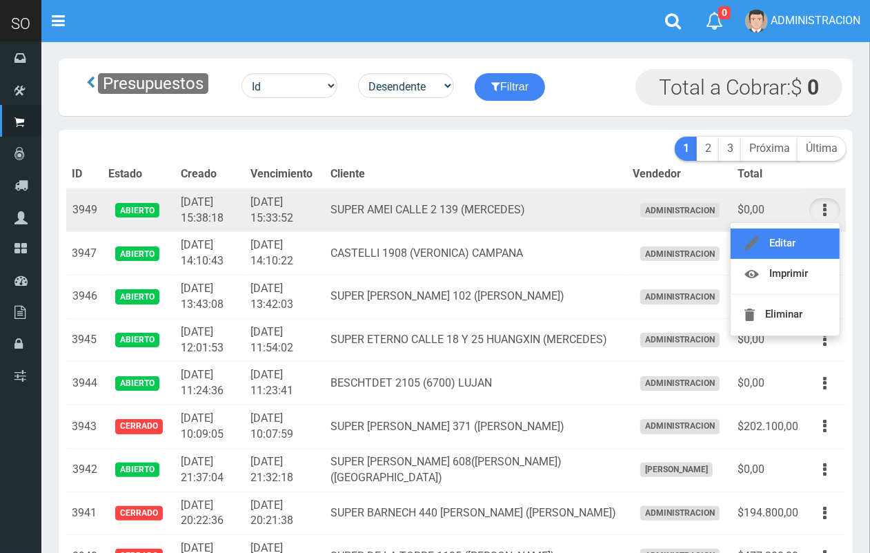
click at [812, 236] on link "Editar" at bounding box center [785, 243] width 109 height 30
